Goal: Check status

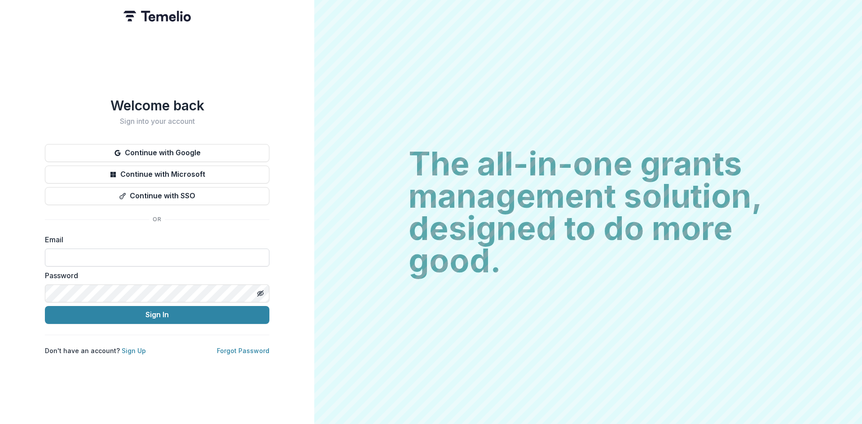
click at [69, 254] on input at bounding box center [157, 258] width 224 height 18
type input "**********"
click at [148, 315] on button "Sign In" at bounding box center [157, 315] width 224 height 18
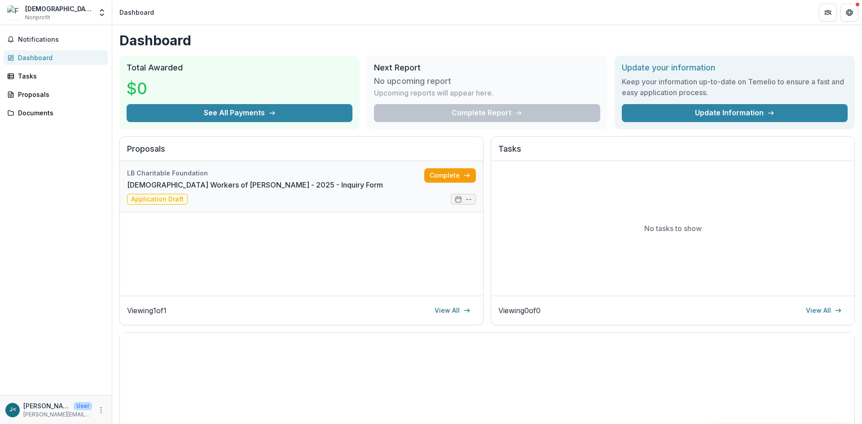
click at [165, 190] on link "[DEMOGRAPHIC_DATA] Workers of [PERSON_NAME] - 2025 - Inquiry Form" at bounding box center [255, 185] width 256 height 11
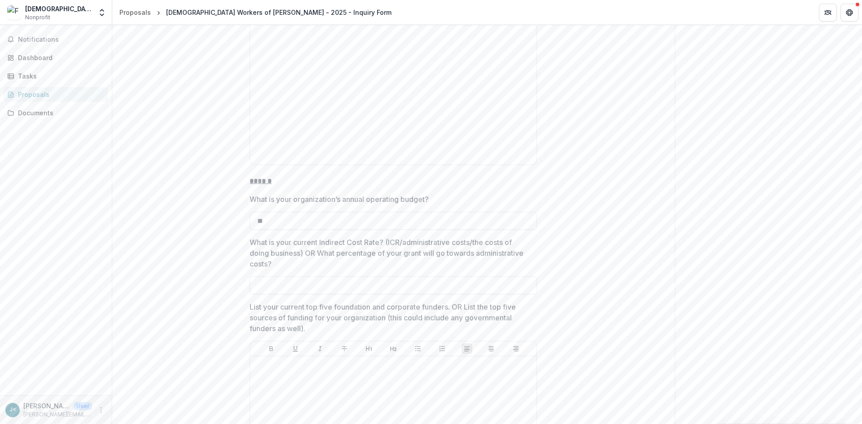
scroll to position [2603, 0]
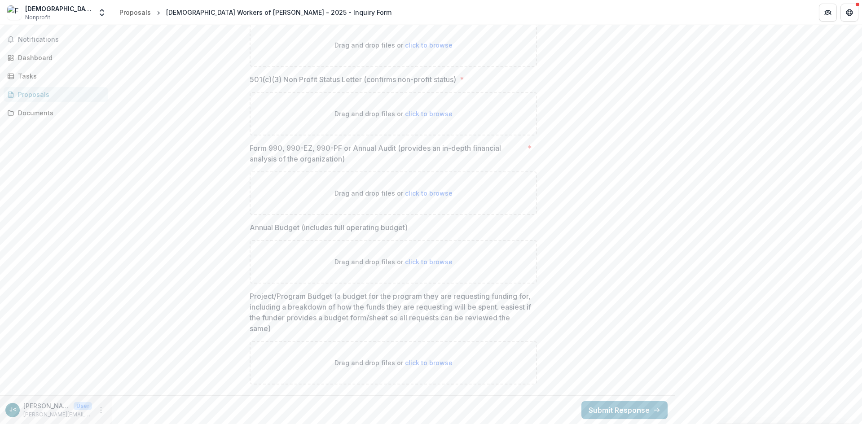
scroll to position [4295, 0]
